Goal: Task Accomplishment & Management: Use online tool/utility

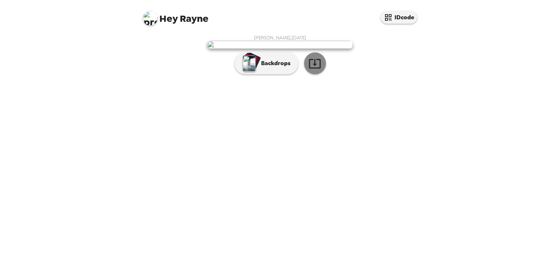
click at [312, 70] on icon "button" at bounding box center [314, 63] width 13 height 13
